Goal: Navigation & Orientation: Understand site structure

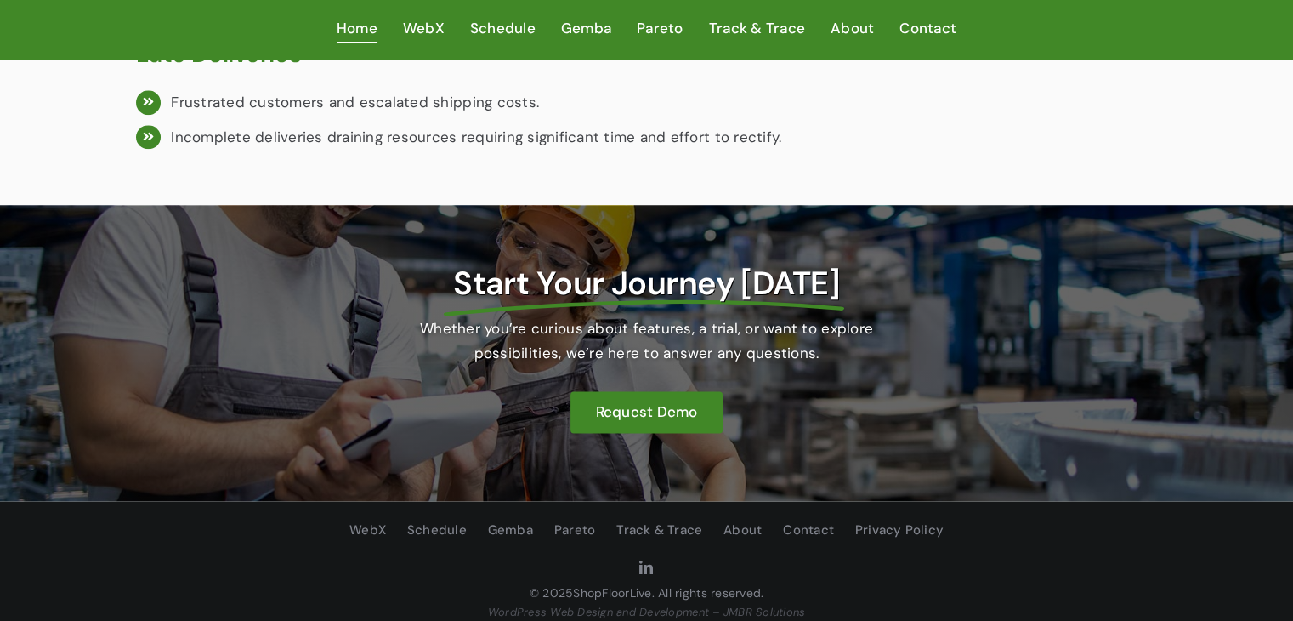
scroll to position [2143, 0]
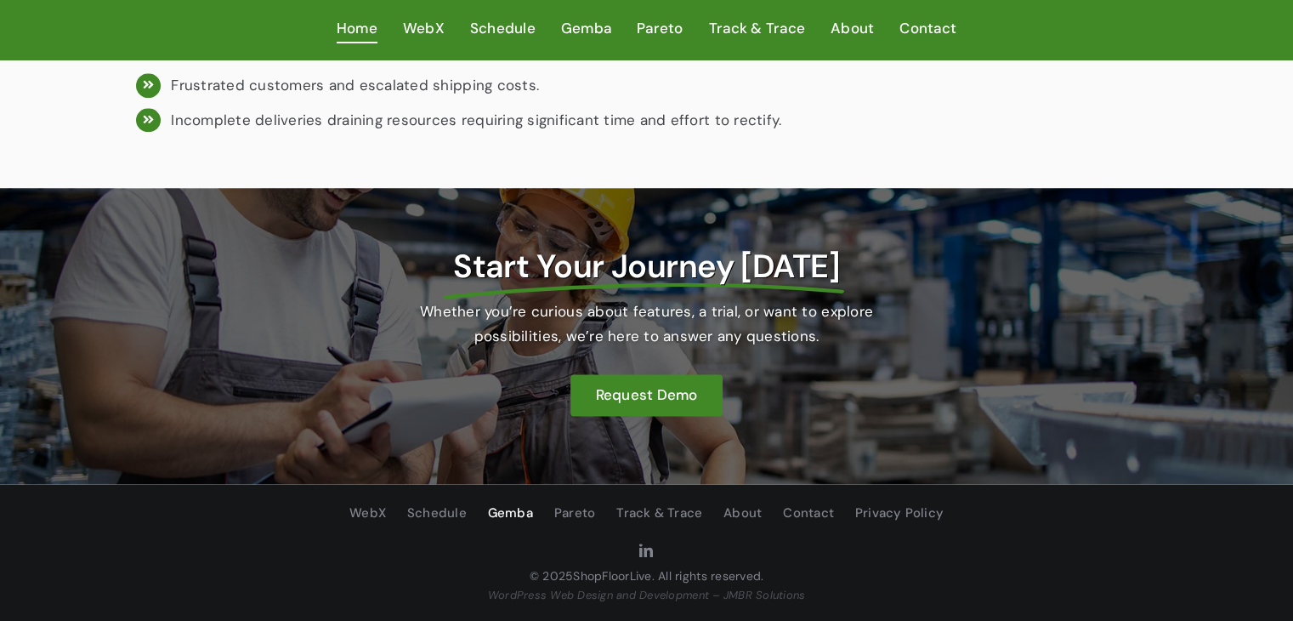
click at [510, 511] on span "Gemba" at bounding box center [510, 514] width 45 height 22
click at [527, 33] on span "Schedule" at bounding box center [502, 28] width 65 height 25
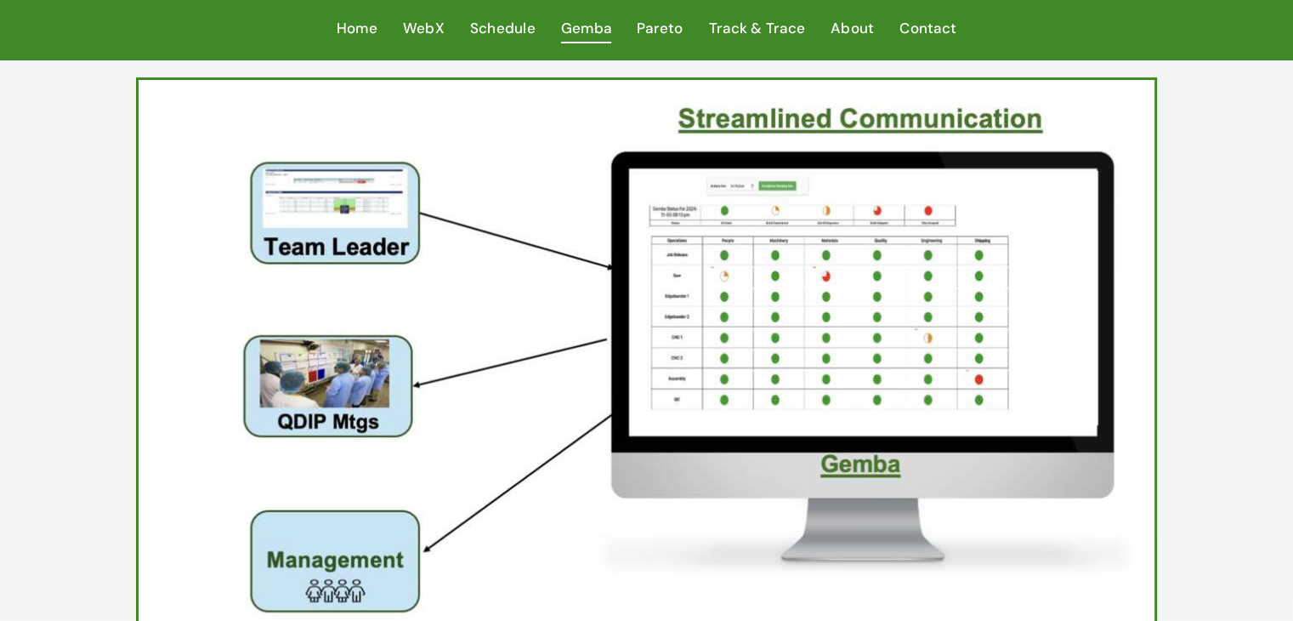
scroll to position [255, 0]
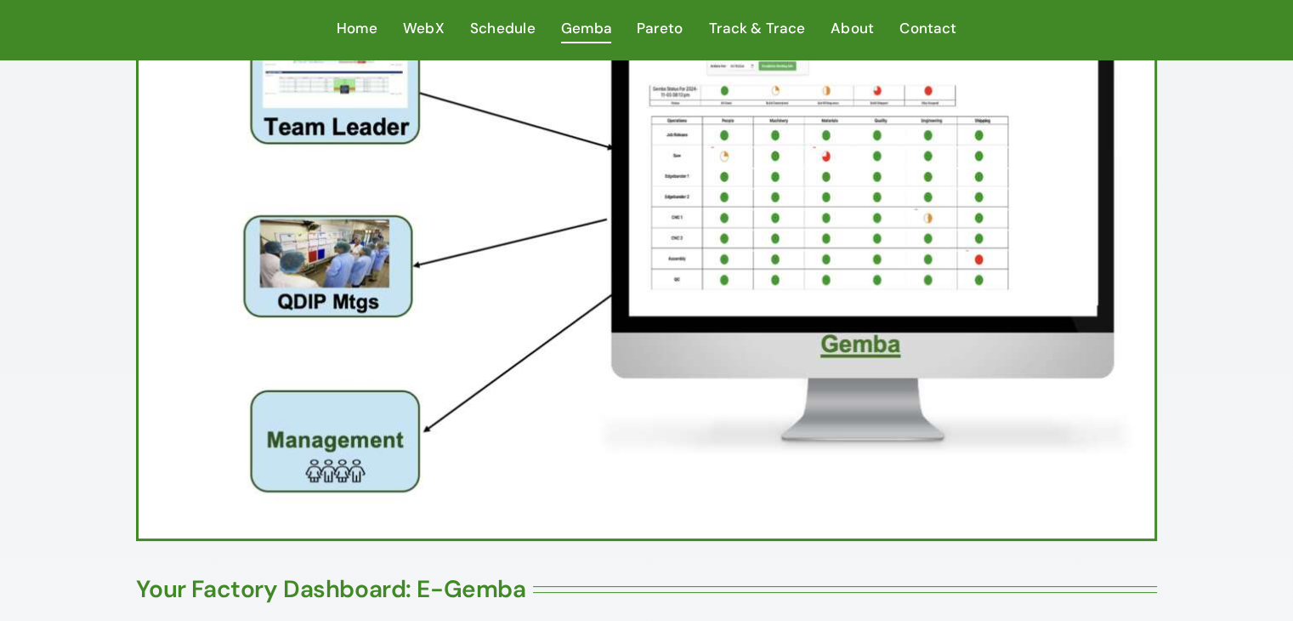
click at [359, 258] on img at bounding box center [646, 249] width 1015 height 578
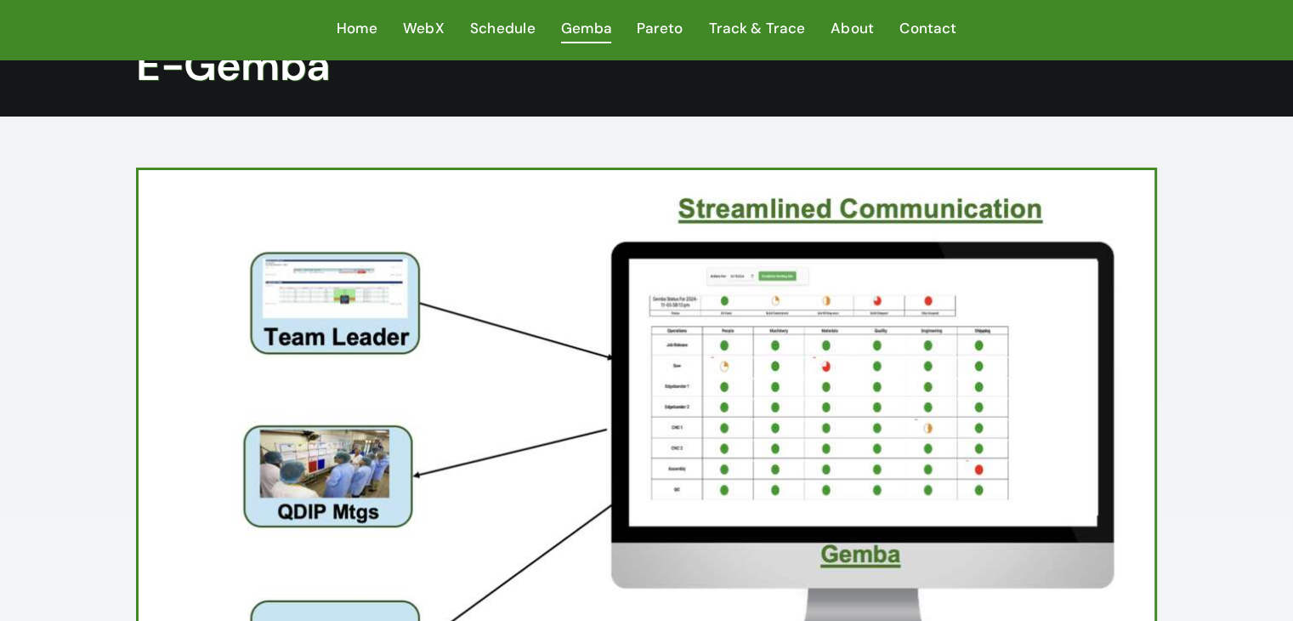
scroll to position [0, 0]
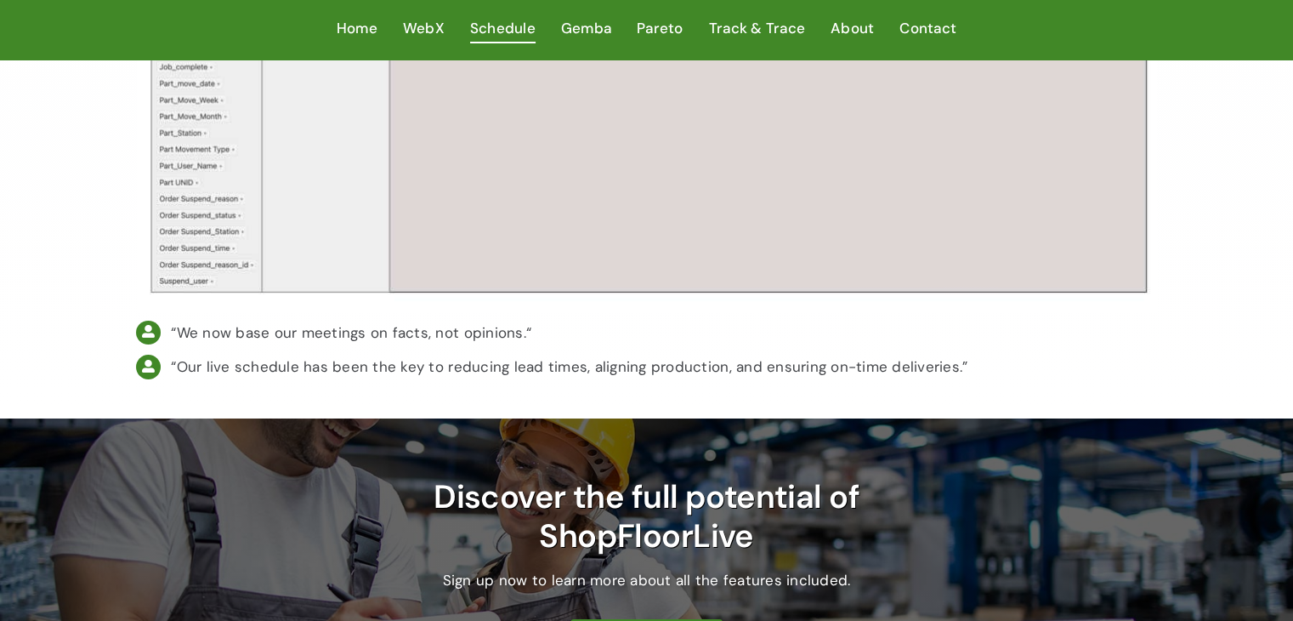
scroll to position [6371, 0]
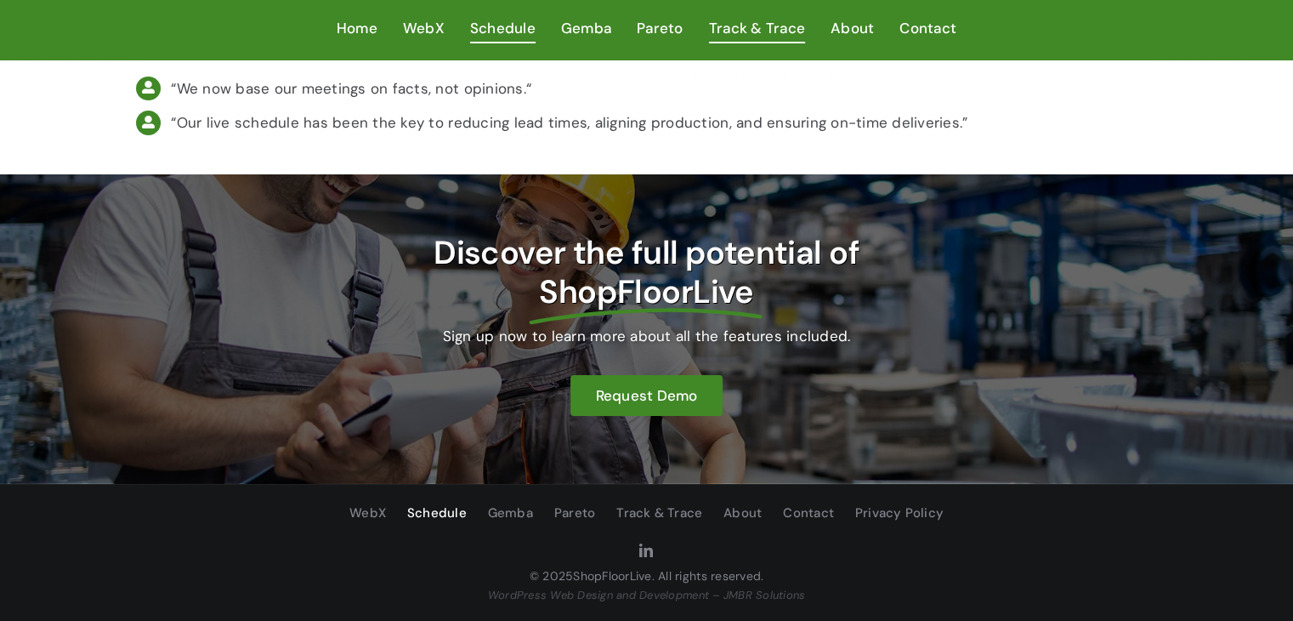
click at [738, 27] on span "Track & Trace" at bounding box center [757, 28] width 96 height 25
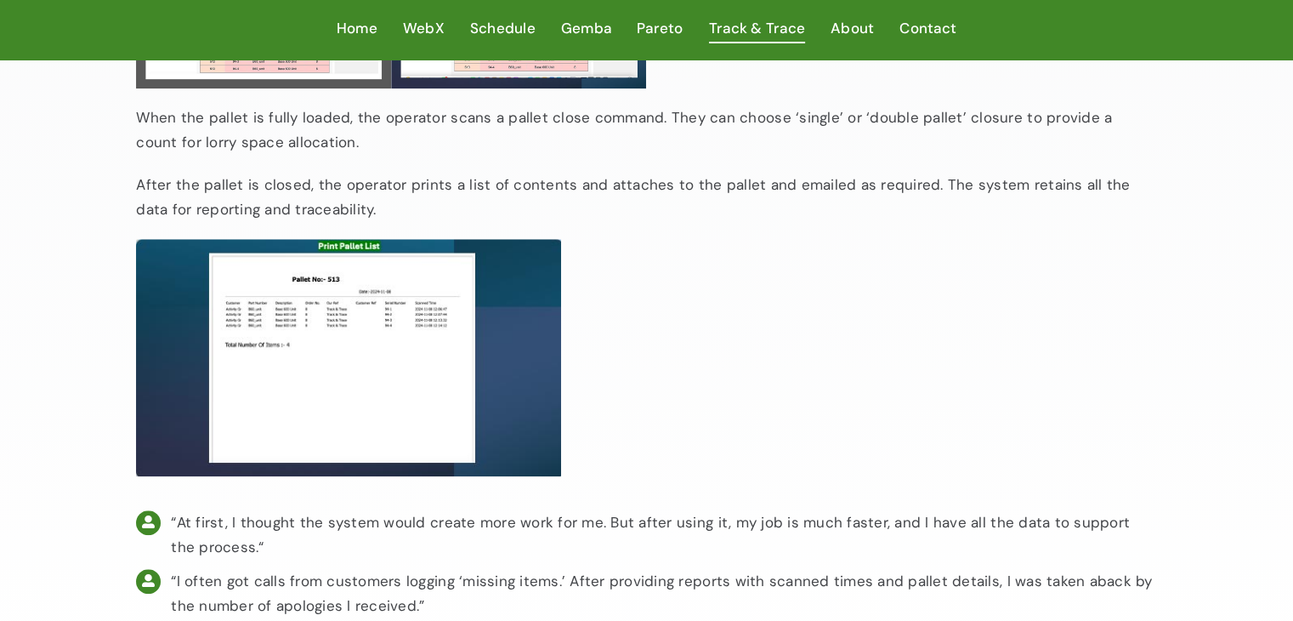
scroll to position [1786, 0]
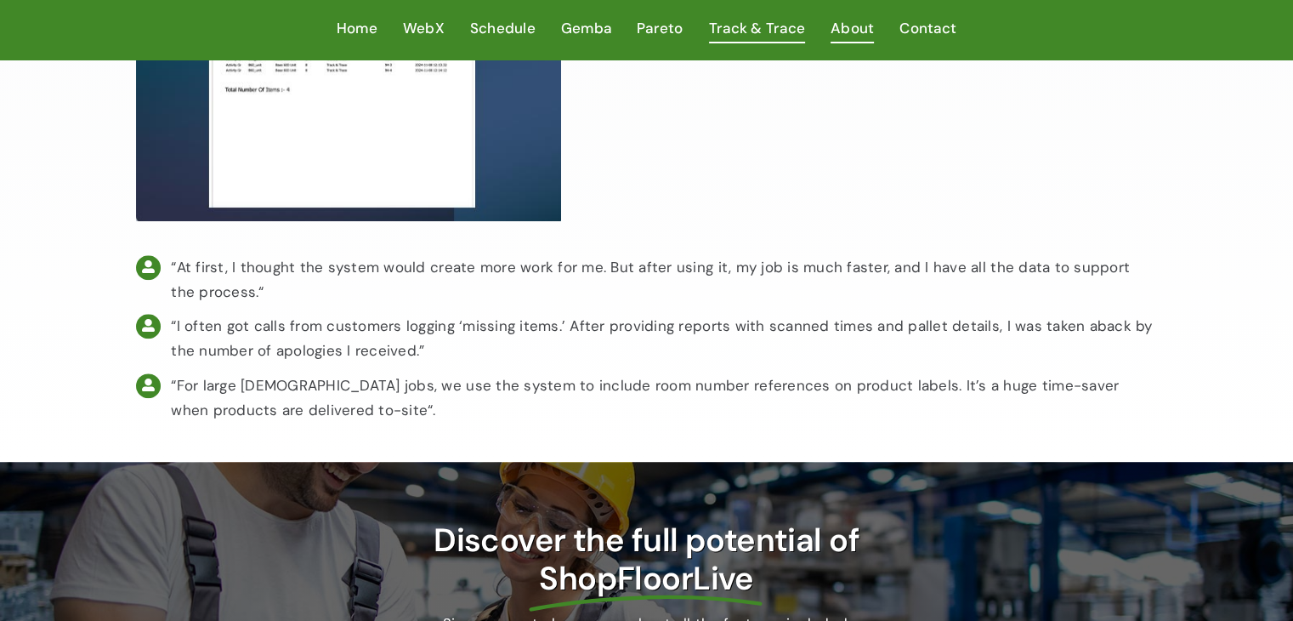
click at [857, 28] on span "About" at bounding box center [852, 28] width 43 height 25
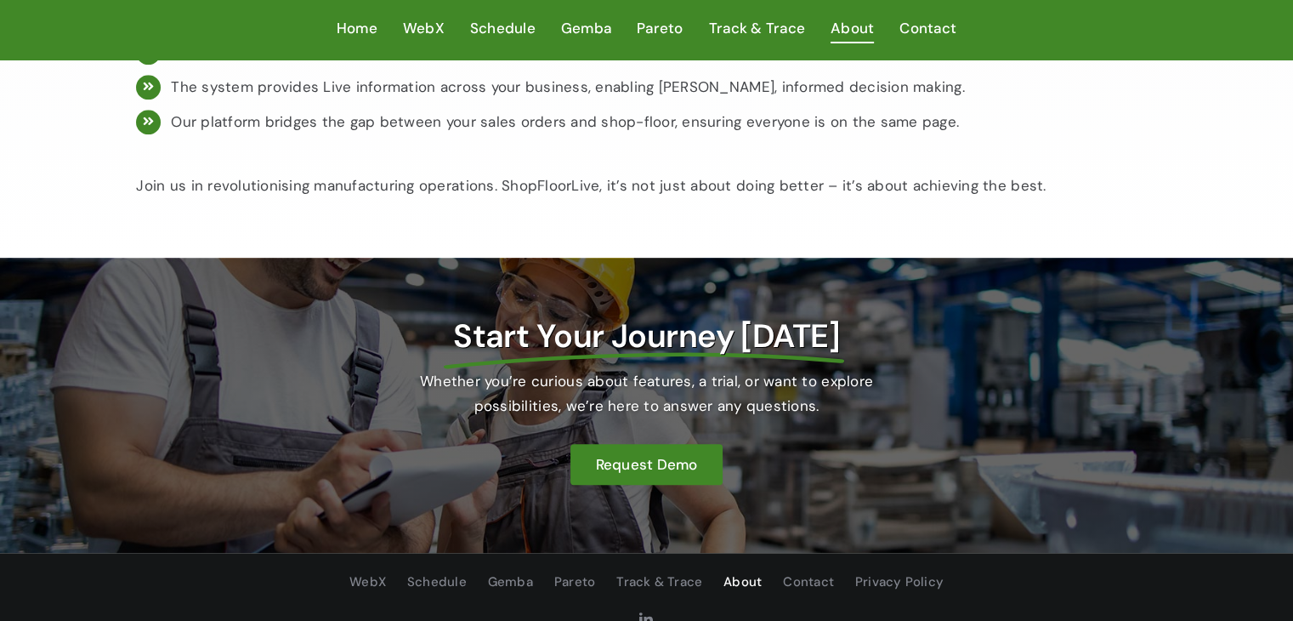
scroll to position [1515, 0]
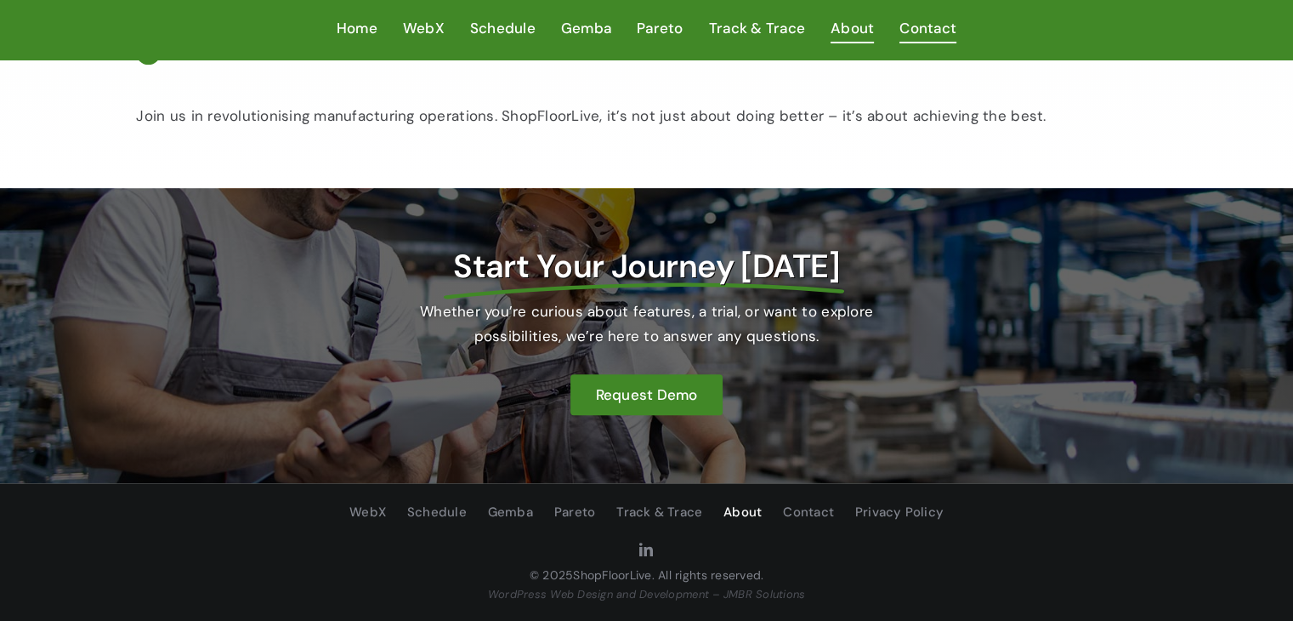
click at [938, 23] on span "Contact" at bounding box center [928, 28] width 57 height 25
click at [370, 30] on span "Home" at bounding box center [357, 28] width 41 height 25
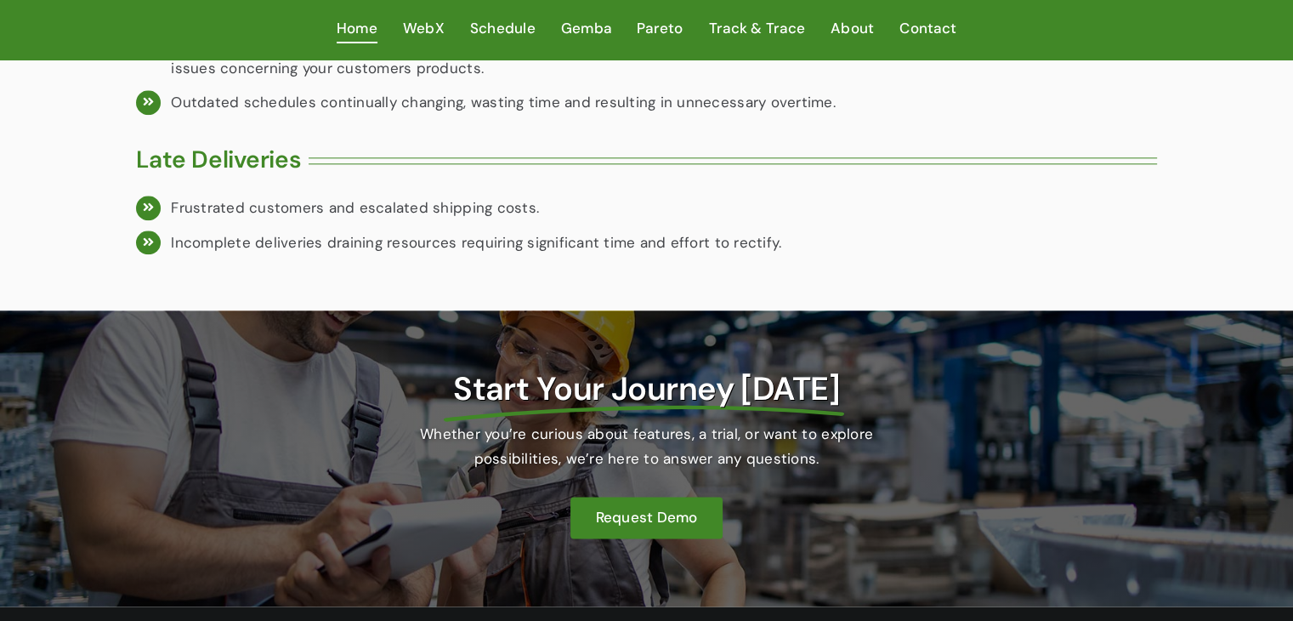
scroll to position [2143, 0]
